Goal: Task Accomplishment & Management: Manage account settings

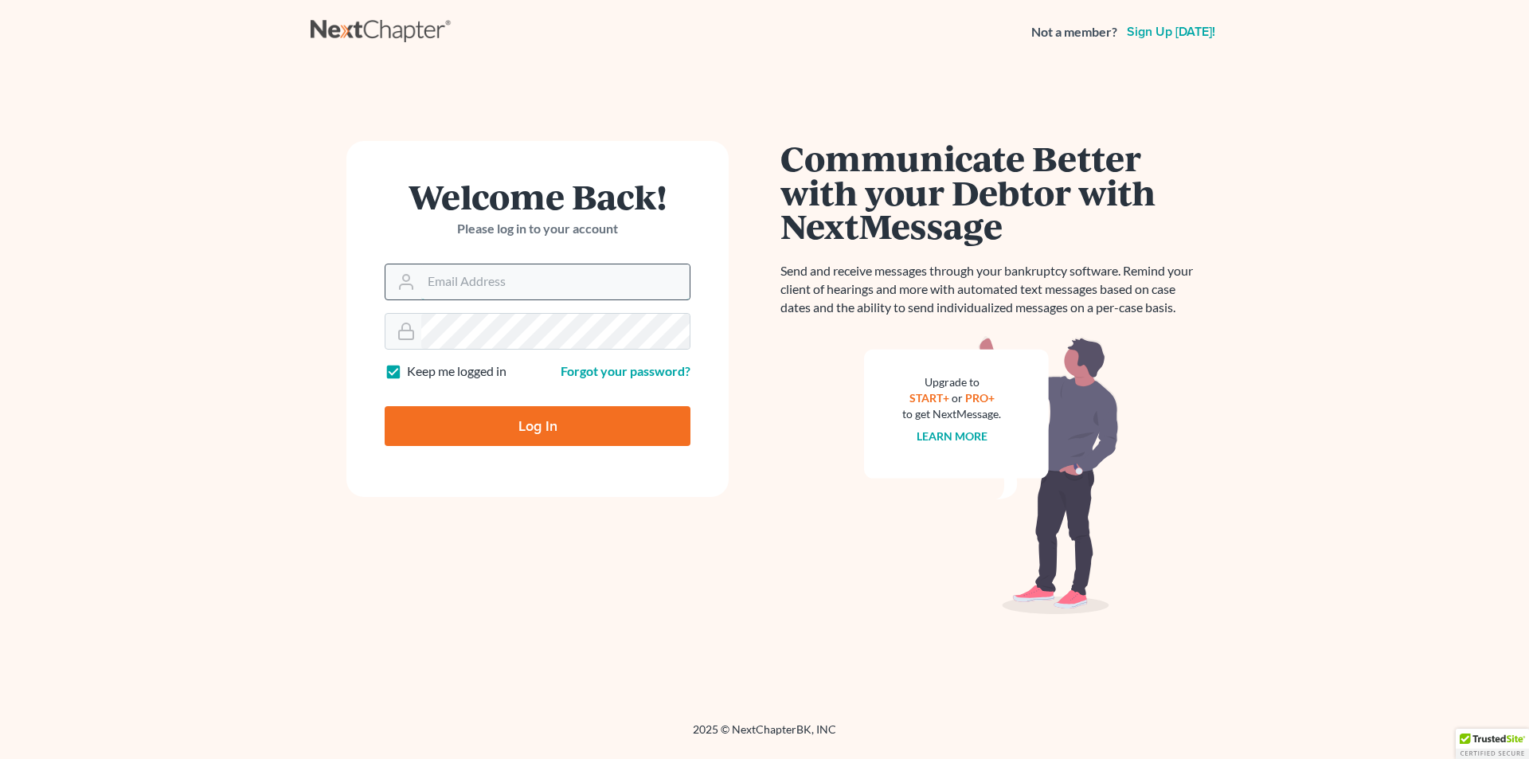
click at [508, 291] on input "Email Address" at bounding box center [555, 281] width 268 height 35
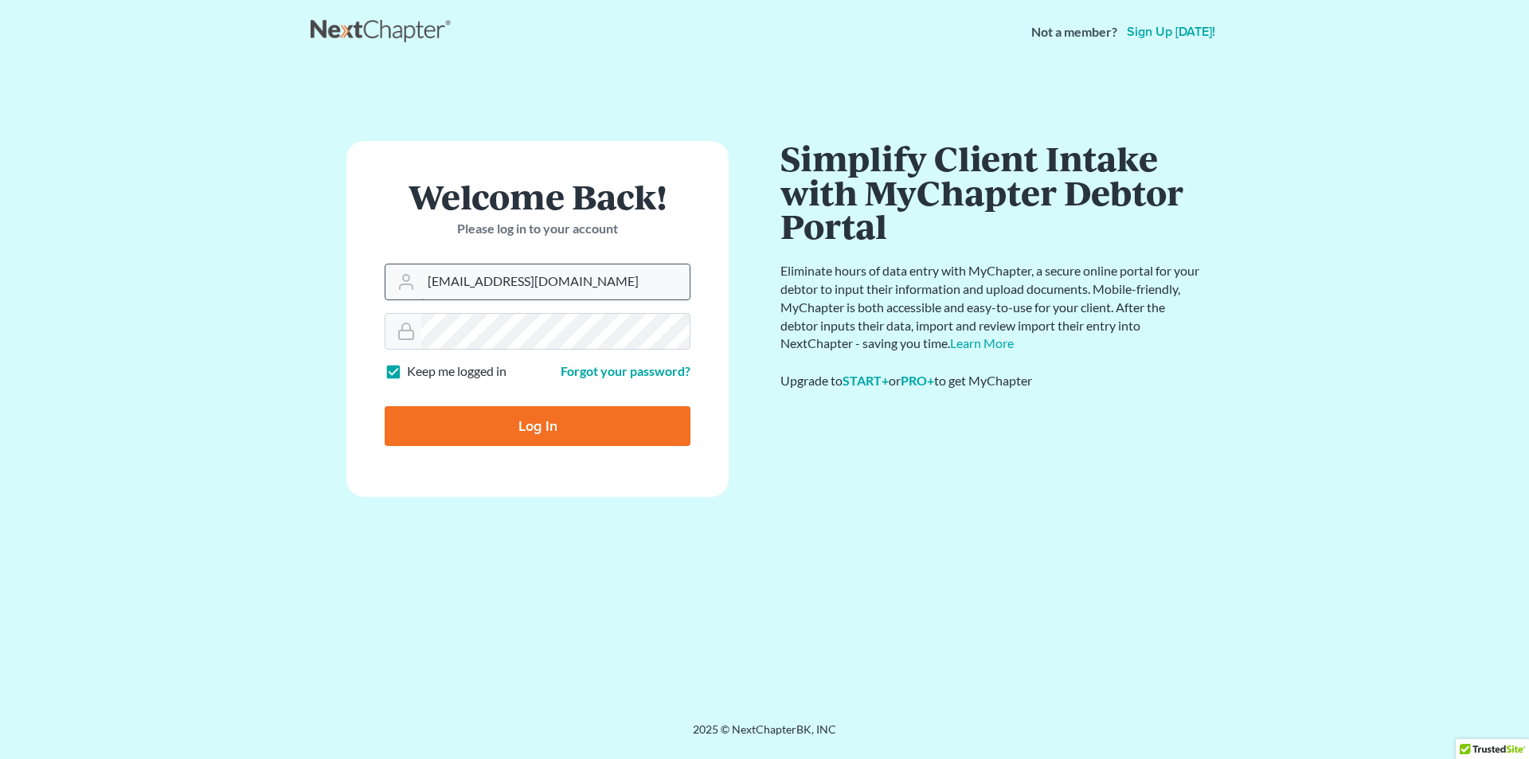
type input "[EMAIL_ADDRESS][DOMAIN_NAME]"
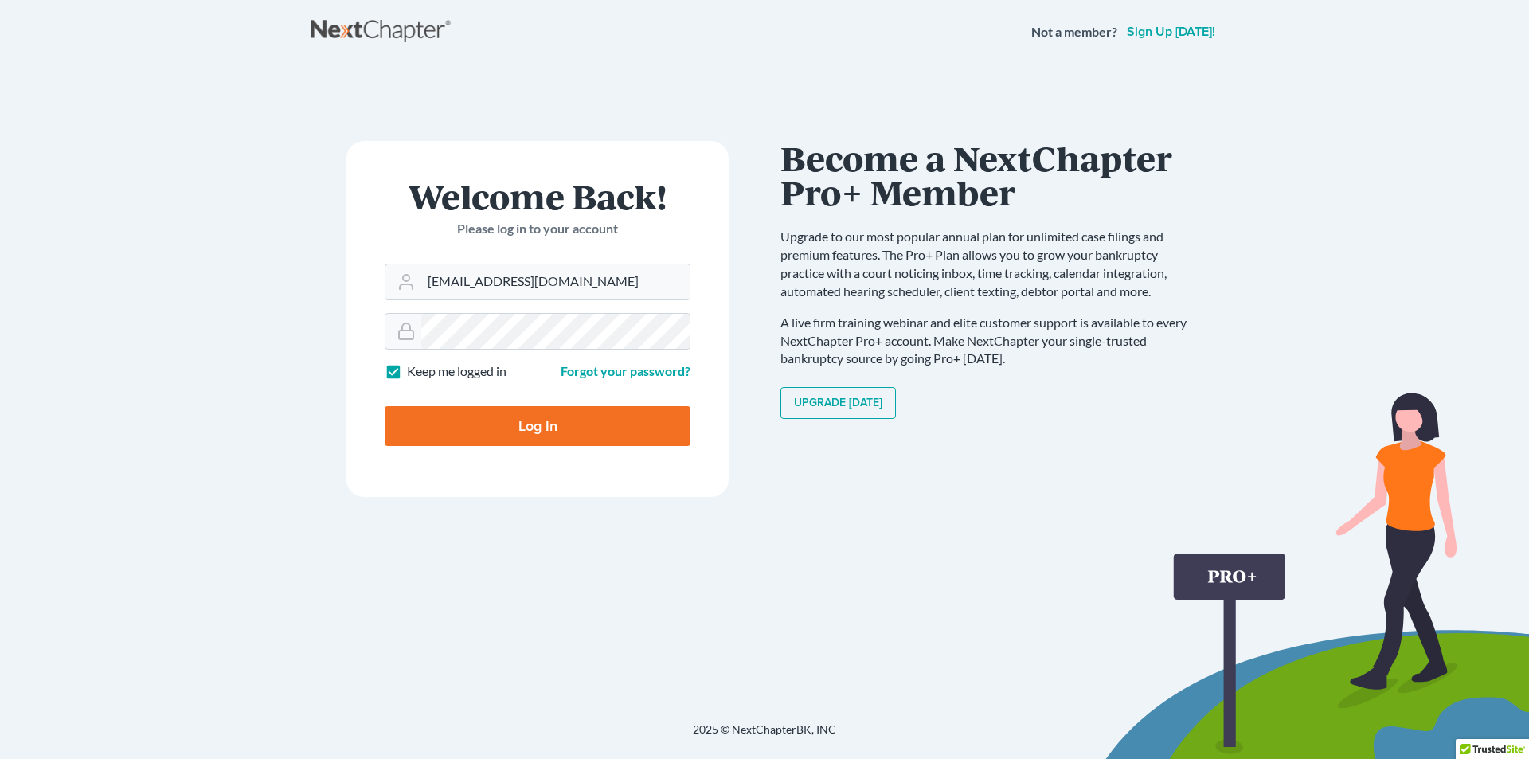
click at [483, 425] on input "Log In" at bounding box center [538, 426] width 306 height 40
type input "Thinking..."
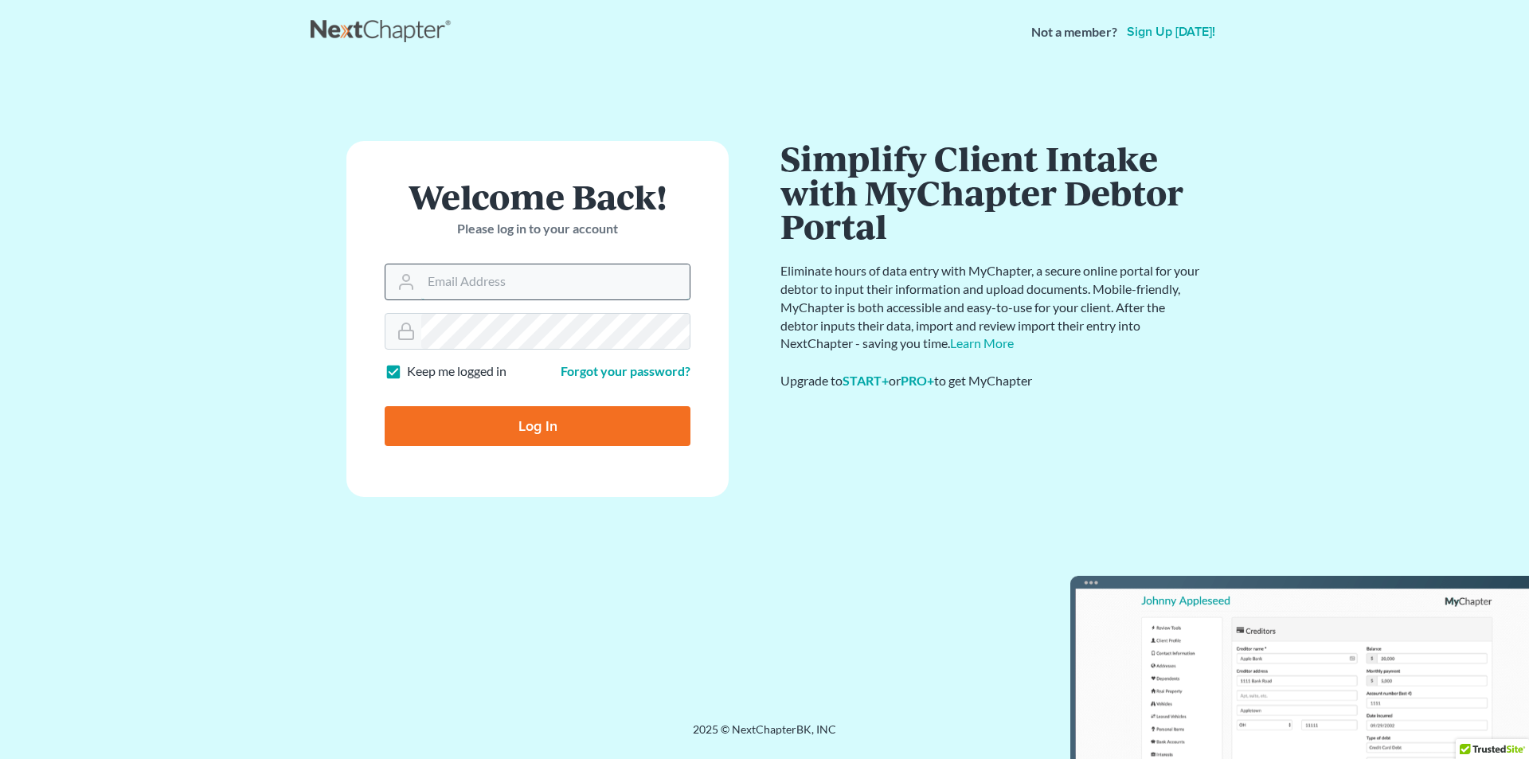
click at [454, 278] on input "Email Address" at bounding box center [555, 281] width 268 height 35
